Goal: Book appointment/travel/reservation

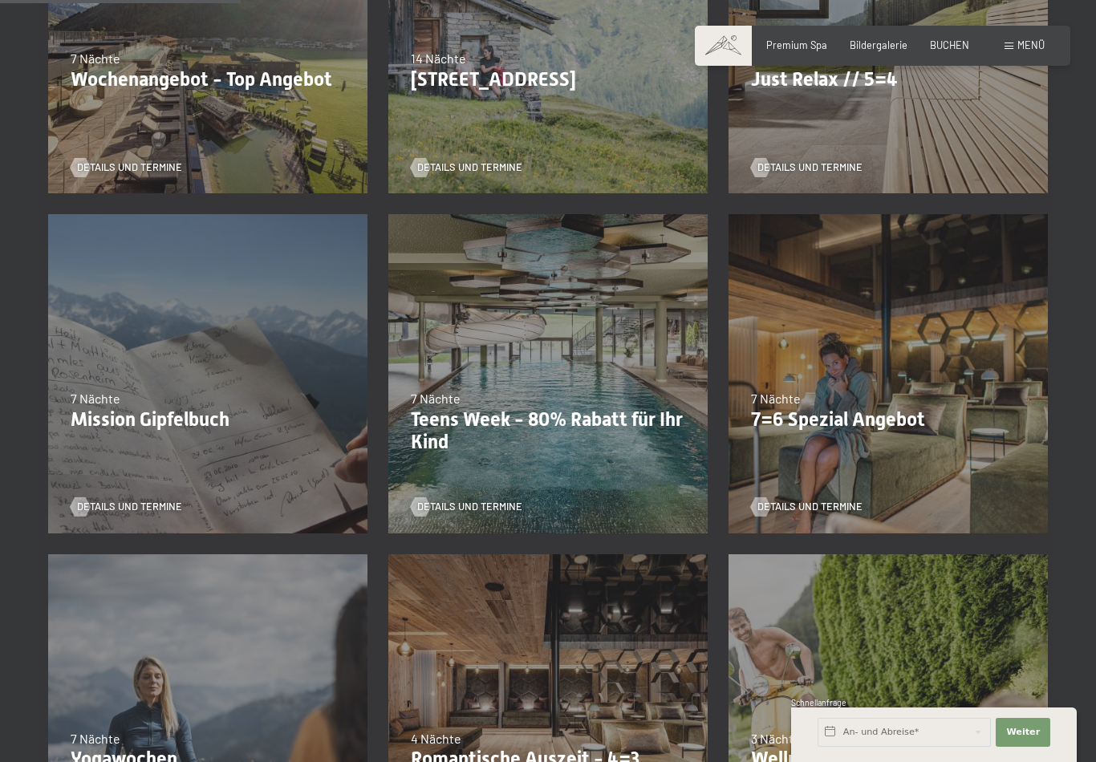
scroll to position [538, 0]
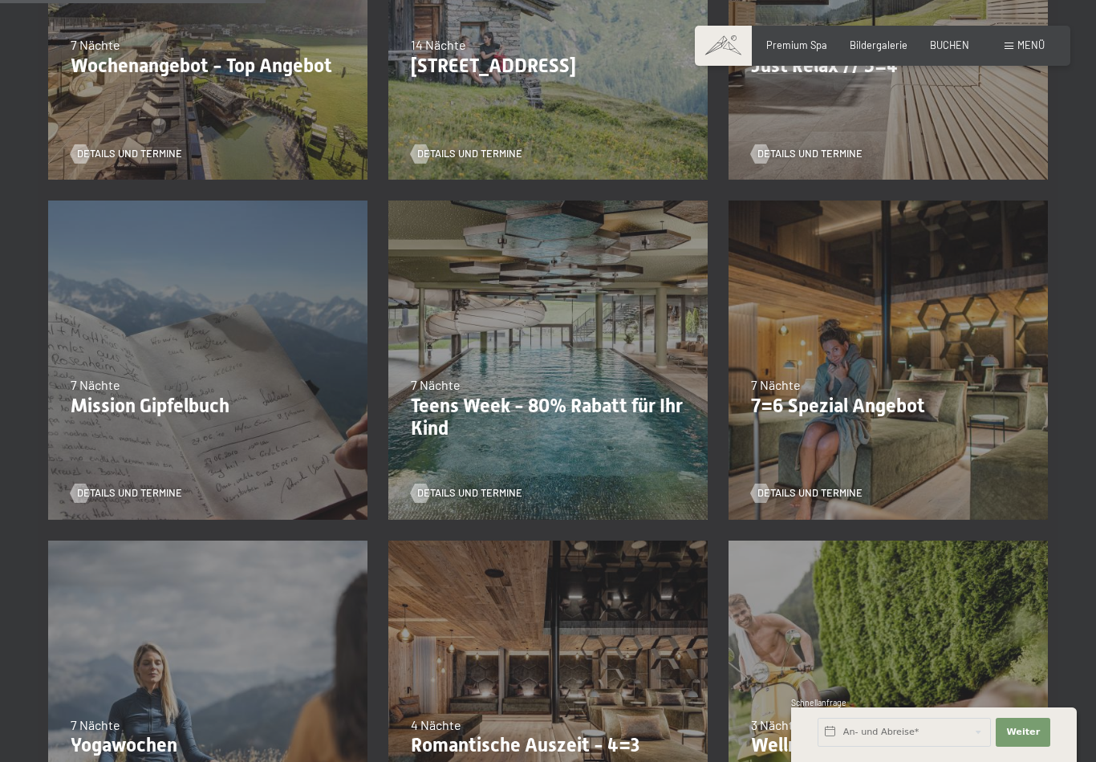
click at [798, 491] on span "Details und Termine" at bounding box center [810, 493] width 105 height 14
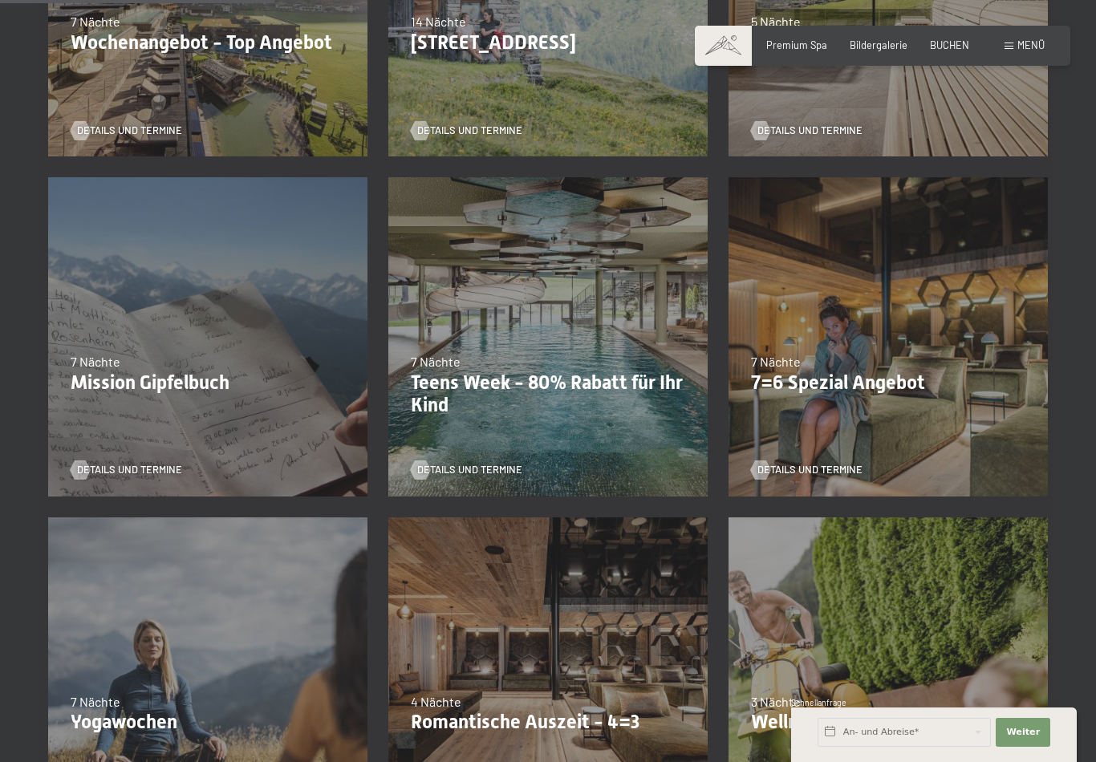
scroll to position [563, 0]
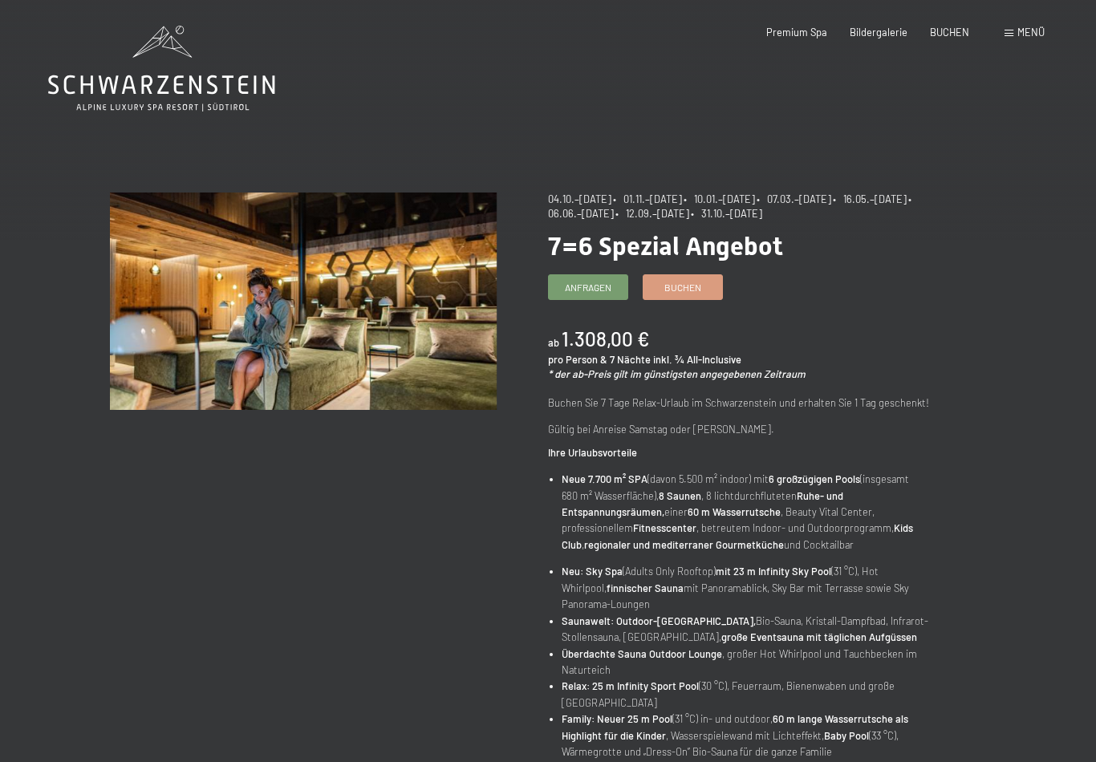
click at [575, 282] on span "Anfragen" at bounding box center [588, 288] width 47 height 14
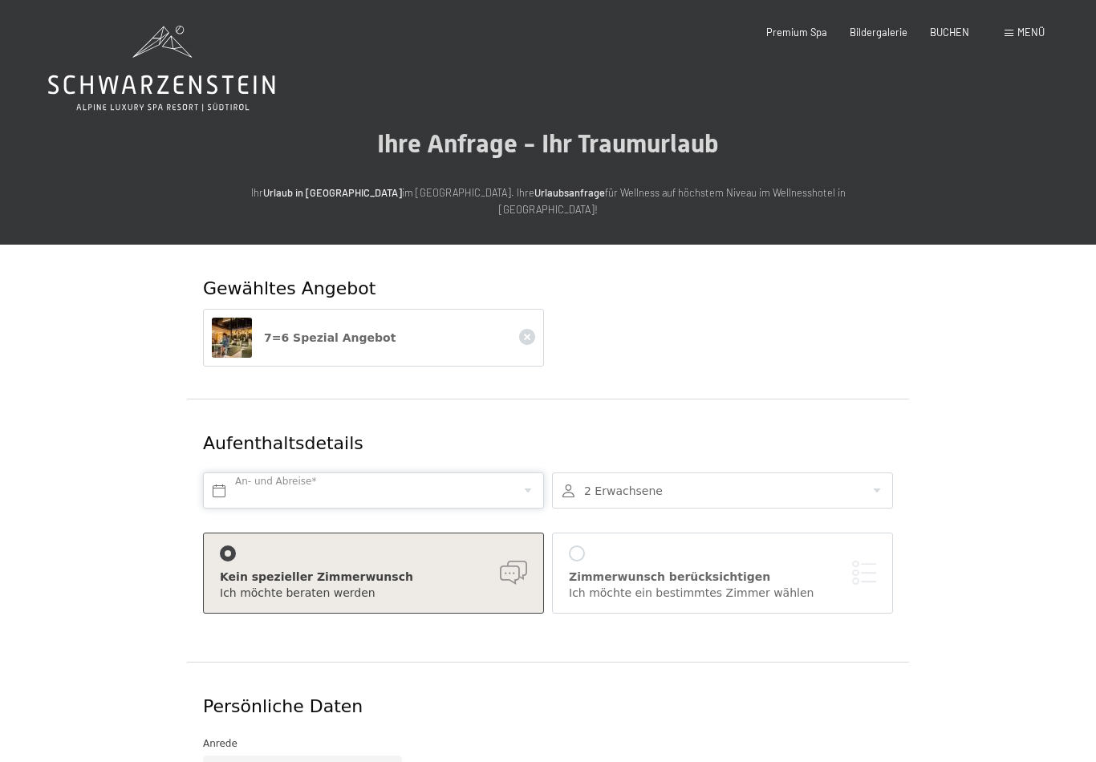
click at [230, 473] on input "text" at bounding box center [373, 491] width 341 height 36
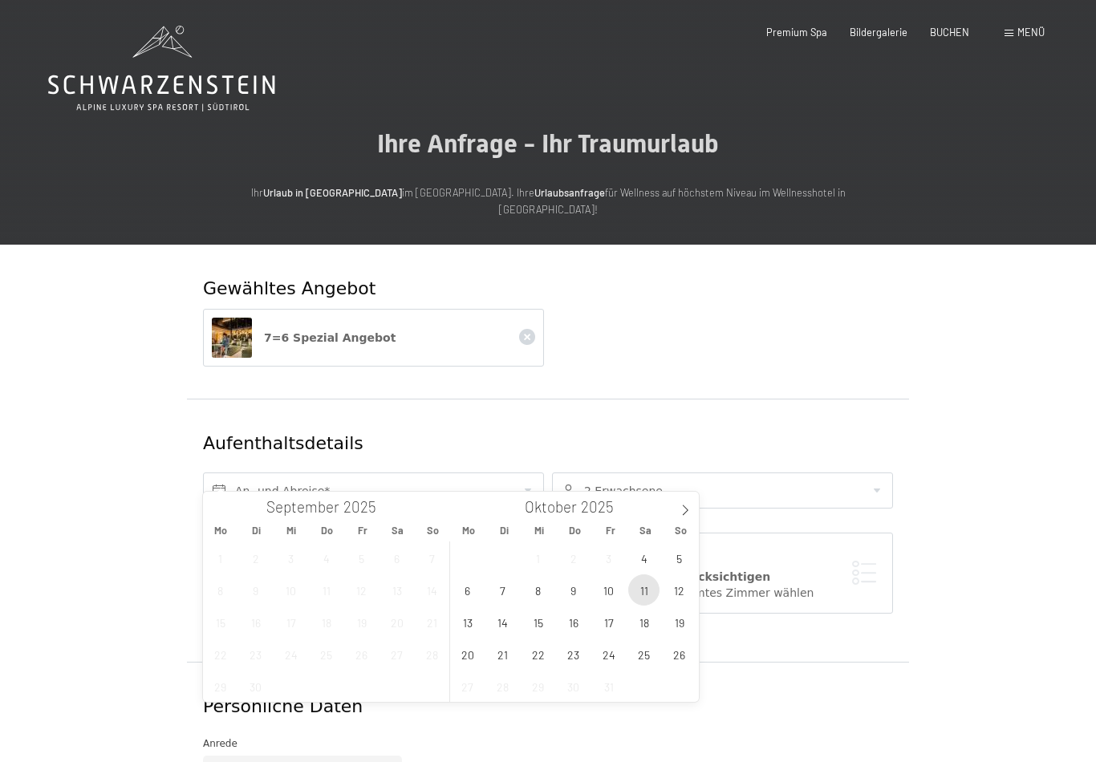
click at [643, 589] on span "11" at bounding box center [643, 590] width 31 height 31
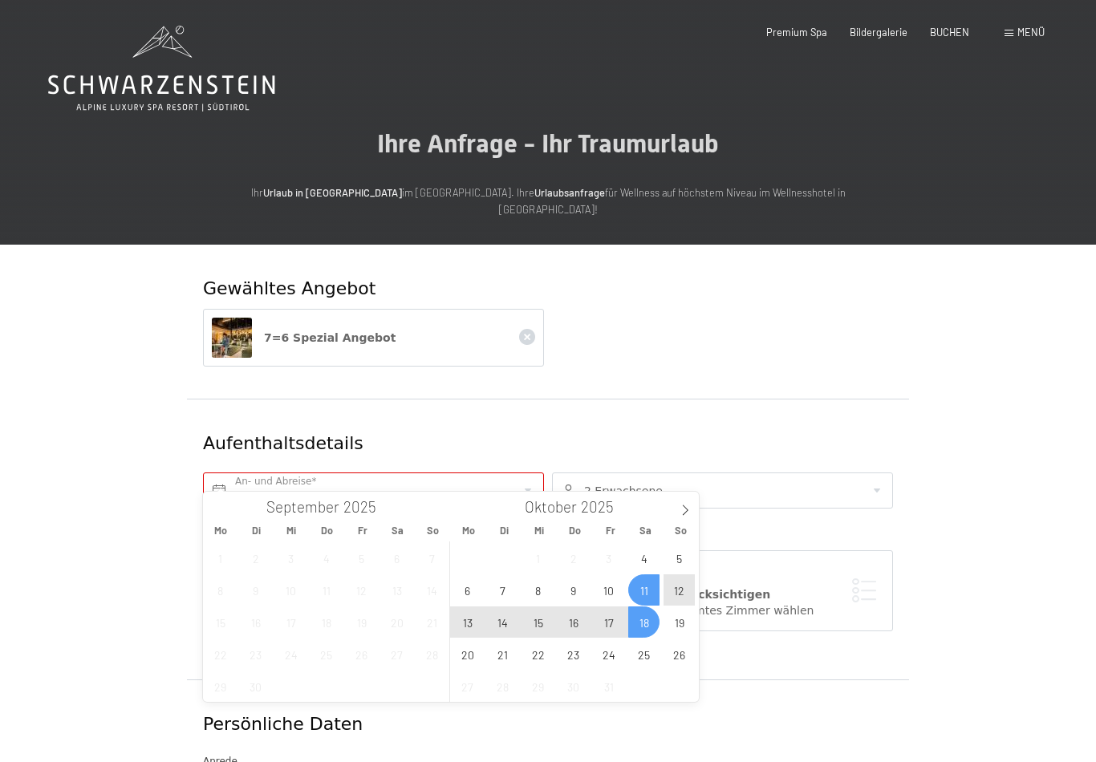
click at [646, 624] on span "18" at bounding box center [643, 622] width 31 height 31
type input "Sa. 11.10.2025 - Sa. 18.10.2025"
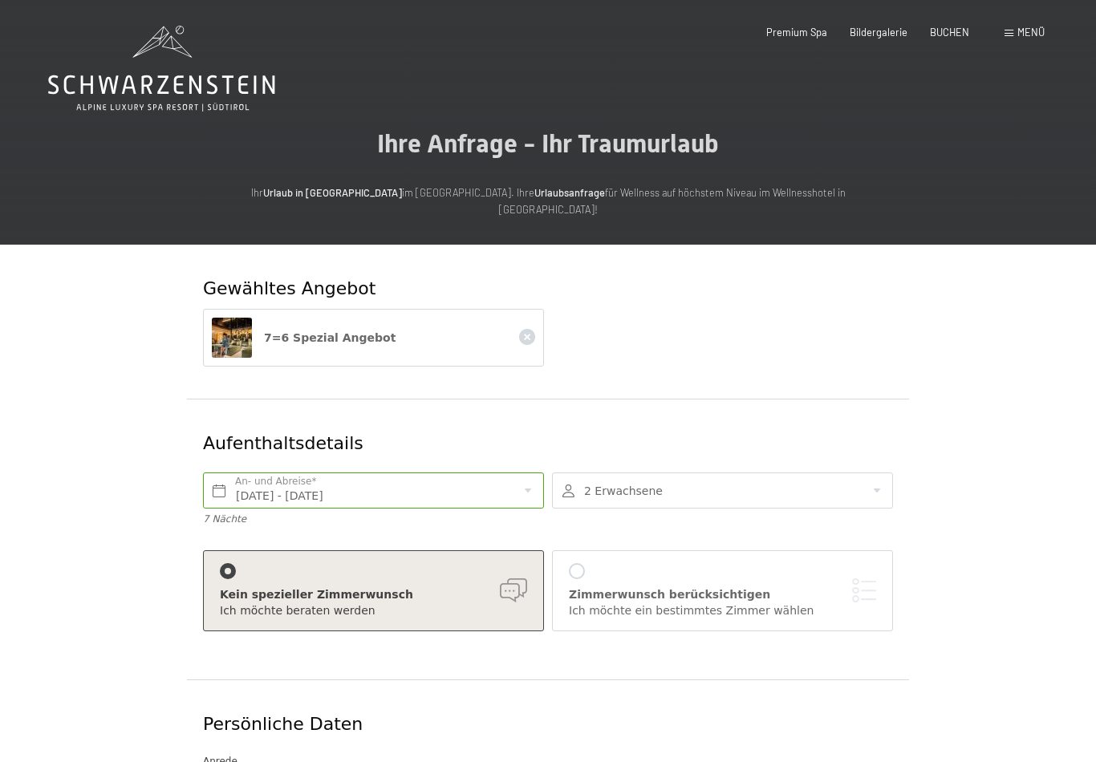
click at [874, 473] on div at bounding box center [722, 491] width 341 height 36
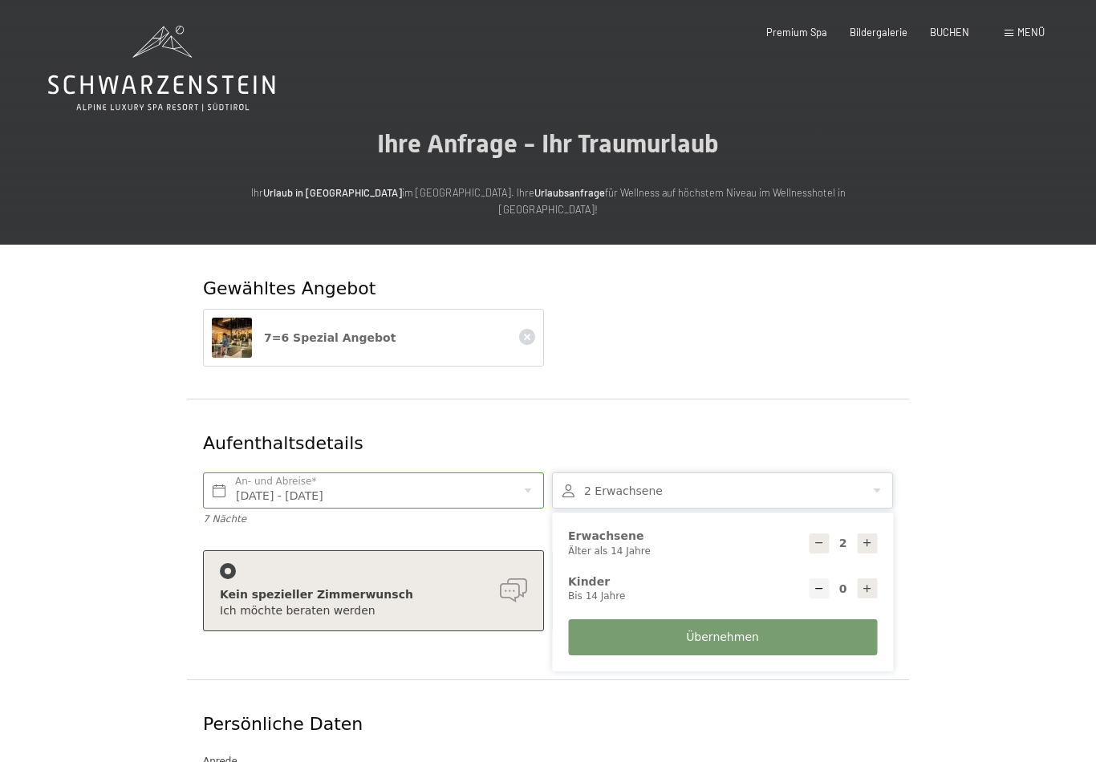
click at [869, 538] on icon at bounding box center [867, 543] width 11 height 11
type input "3"
click at [762, 620] on button "Übernehmen" at bounding box center [722, 638] width 309 height 36
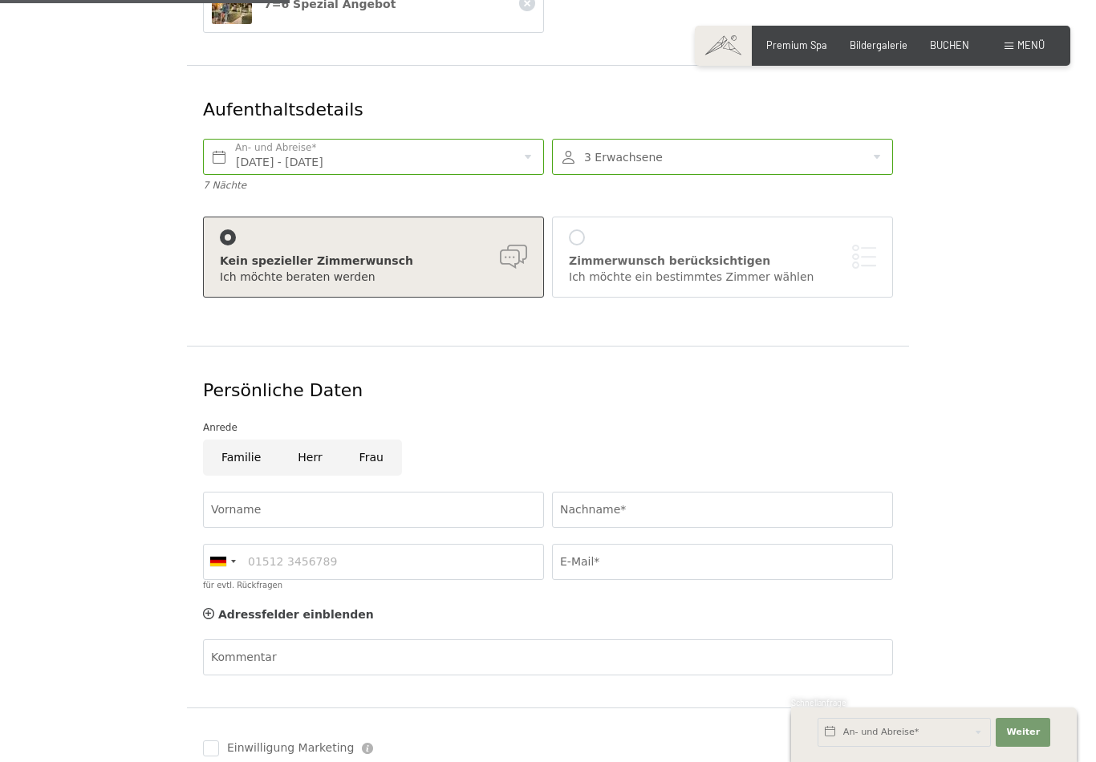
scroll to position [336, 0]
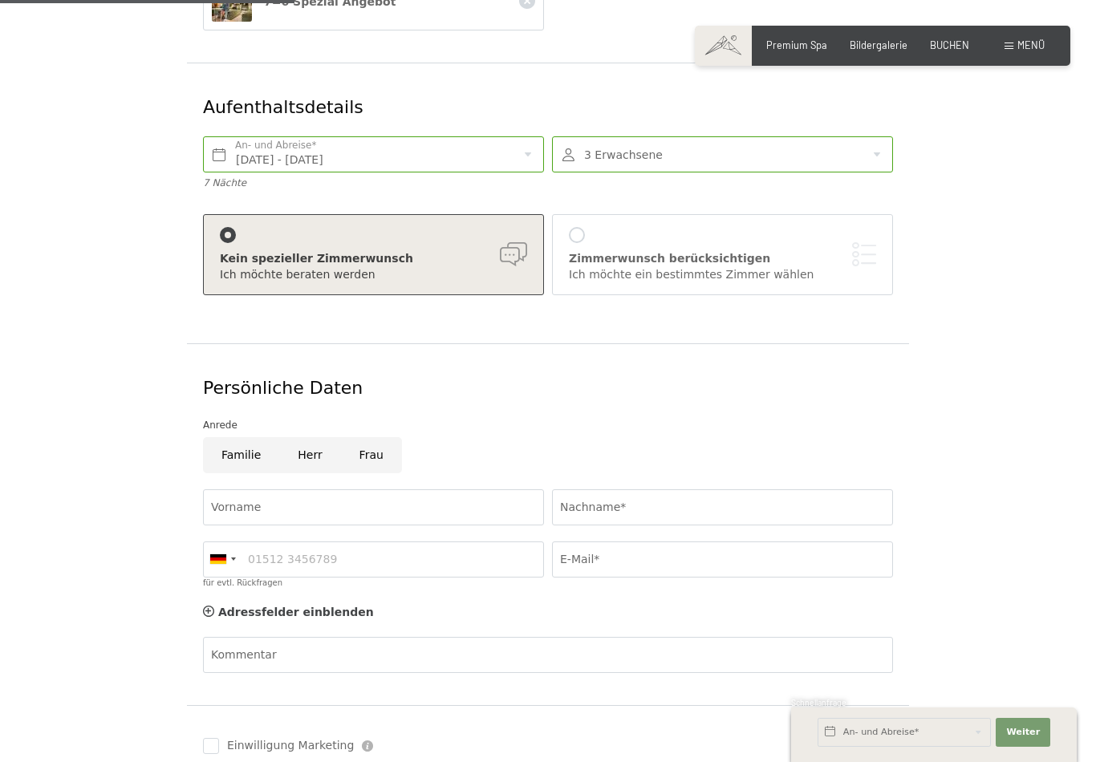
click at [377, 437] on input "Frau" at bounding box center [371, 455] width 61 height 36
radio input "true"
click at [233, 491] on input "Vorname" at bounding box center [373, 508] width 341 height 36
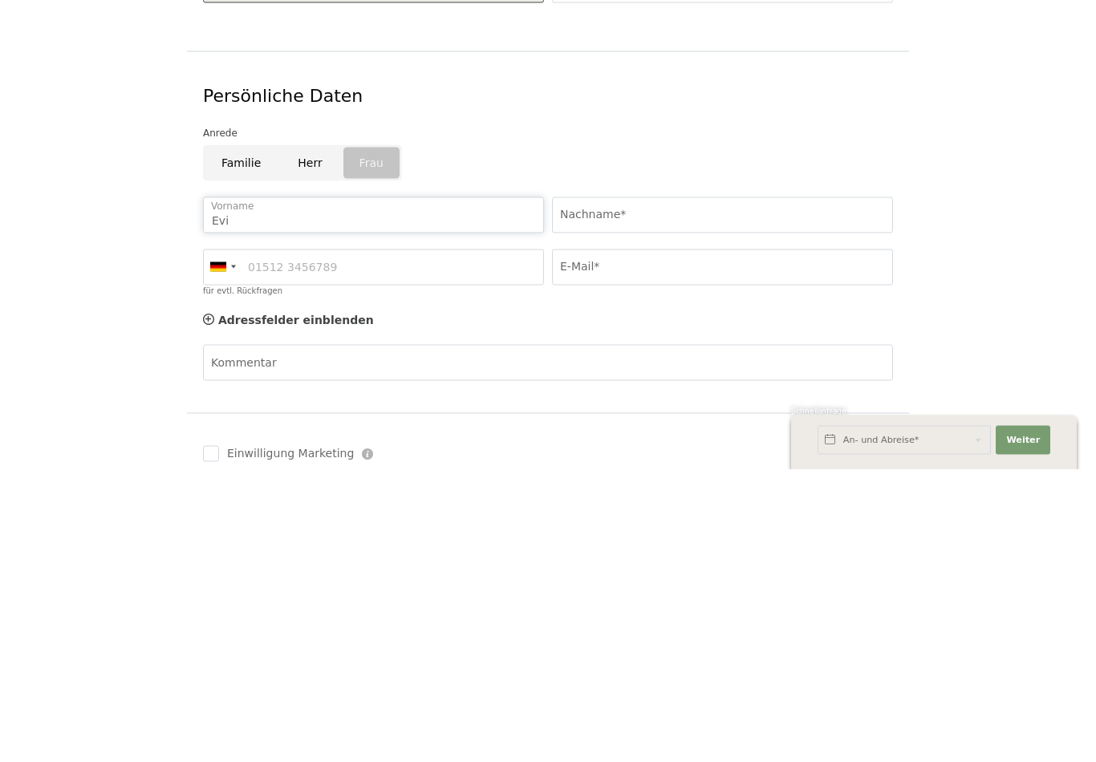
type input "Evi"
click at [579, 490] on input "Nachname*" at bounding box center [722, 508] width 341 height 36
type input "Häusler"
click at [262, 542] on input "für evtl. Rückfragen" at bounding box center [373, 560] width 341 height 36
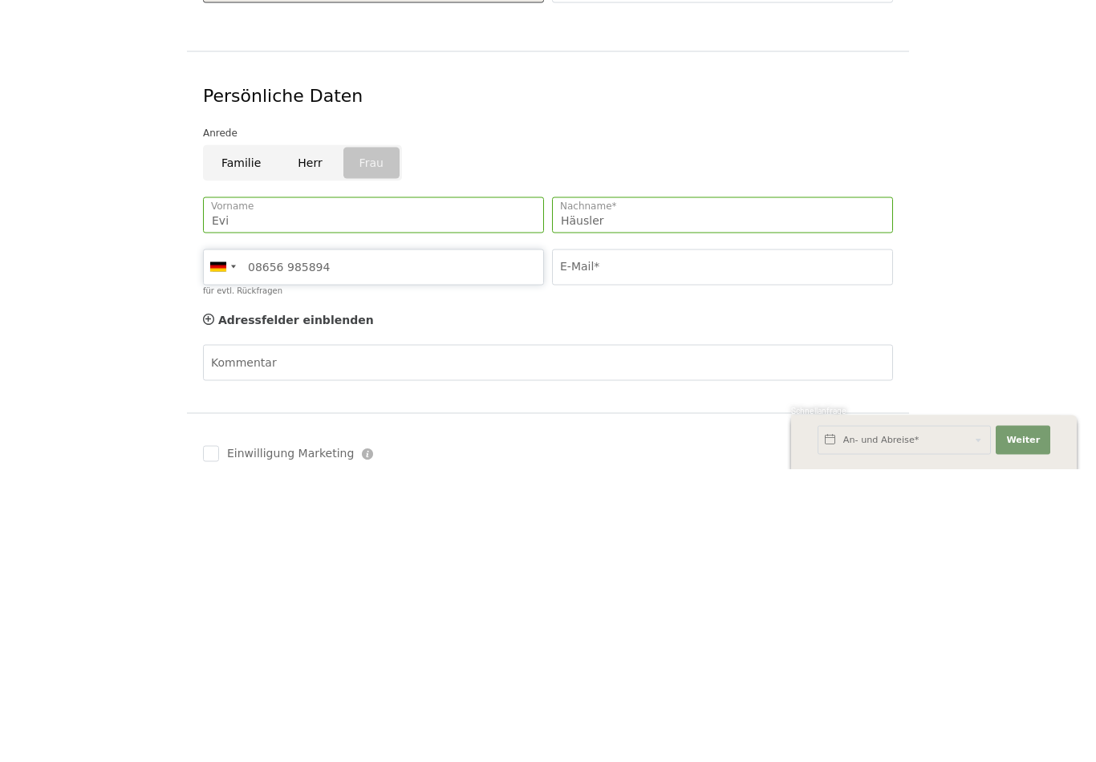
type input "08656 985894"
click at [575, 542] on input "E-Mail*" at bounding box center [722, 560] width 341 height 36
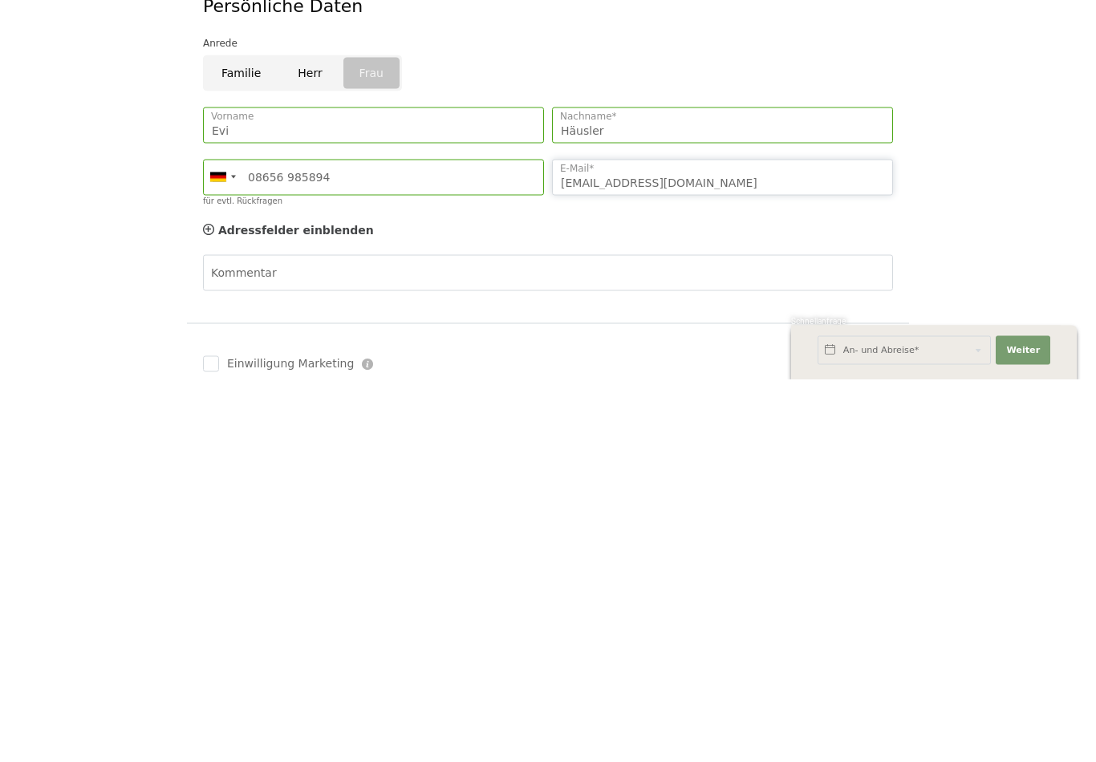
type input "Evihaeusler@t-online.de"
click at [241, 637] on div "Kommentar" at bounding box center [548, 683] width 690 height 92
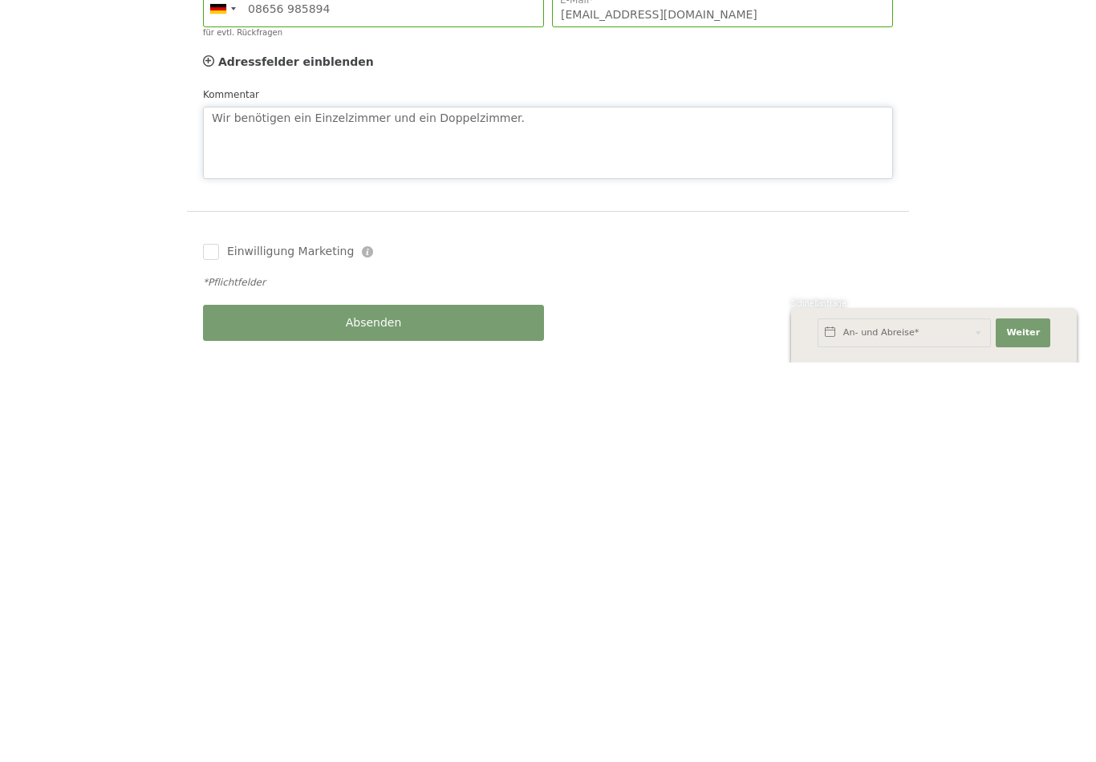
scroll to position [503, 0]
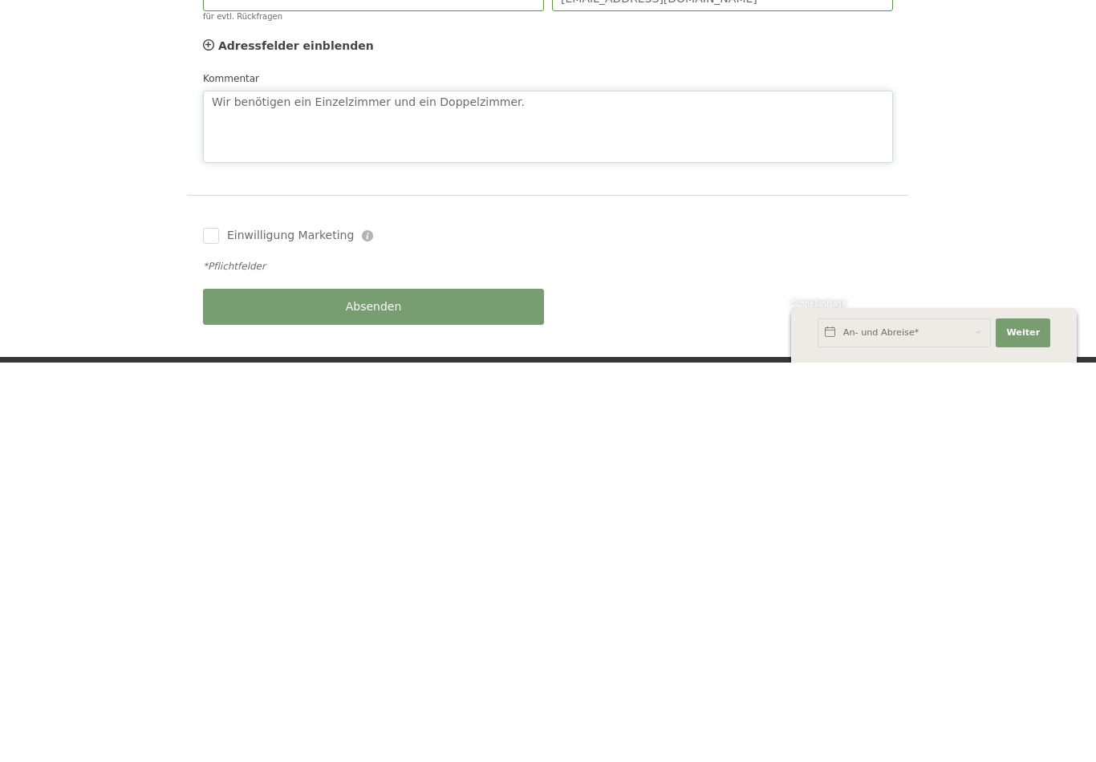
type textarea "Wir benötigen ein Einzelzimmer und ein Doppelzimmer."
click at [214, 628] on input "Einwilligung Marketing" at bounding box center [211, 636] width 16 height 16
checkbox input "true"
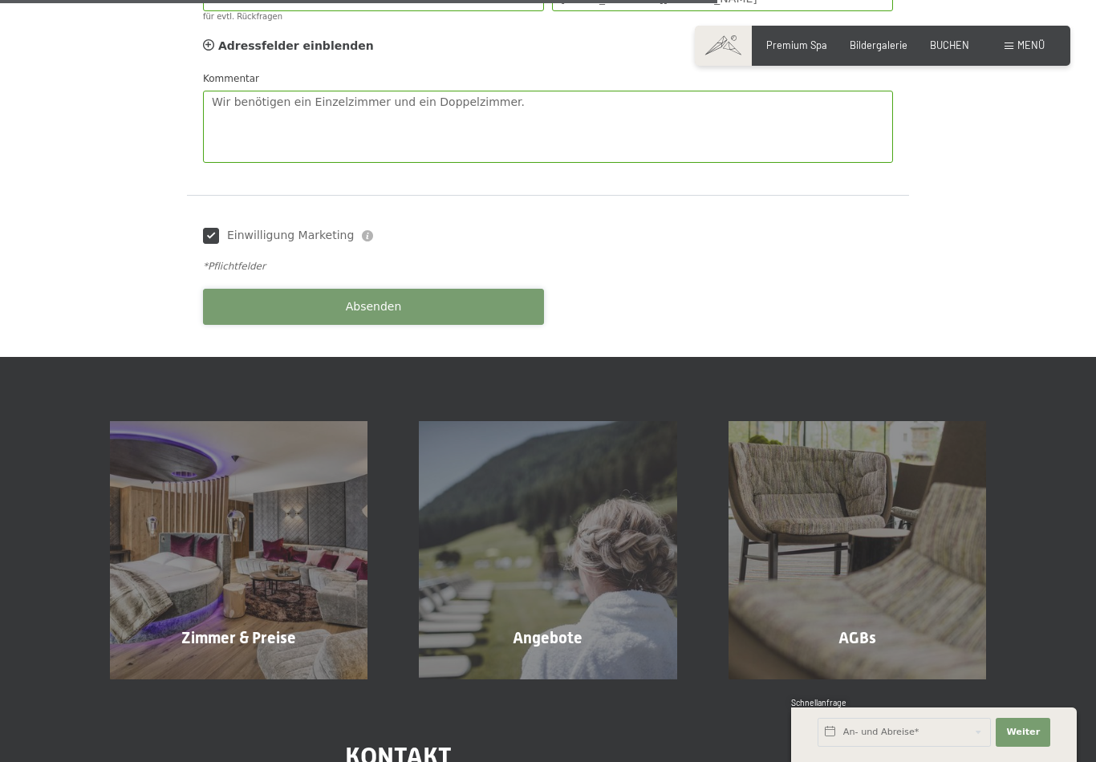
click at [371, 299] on span "Absenden" at bounding box center [374, 307] width 56 height 16
